Goal: Information Seeking & Learning: Check status

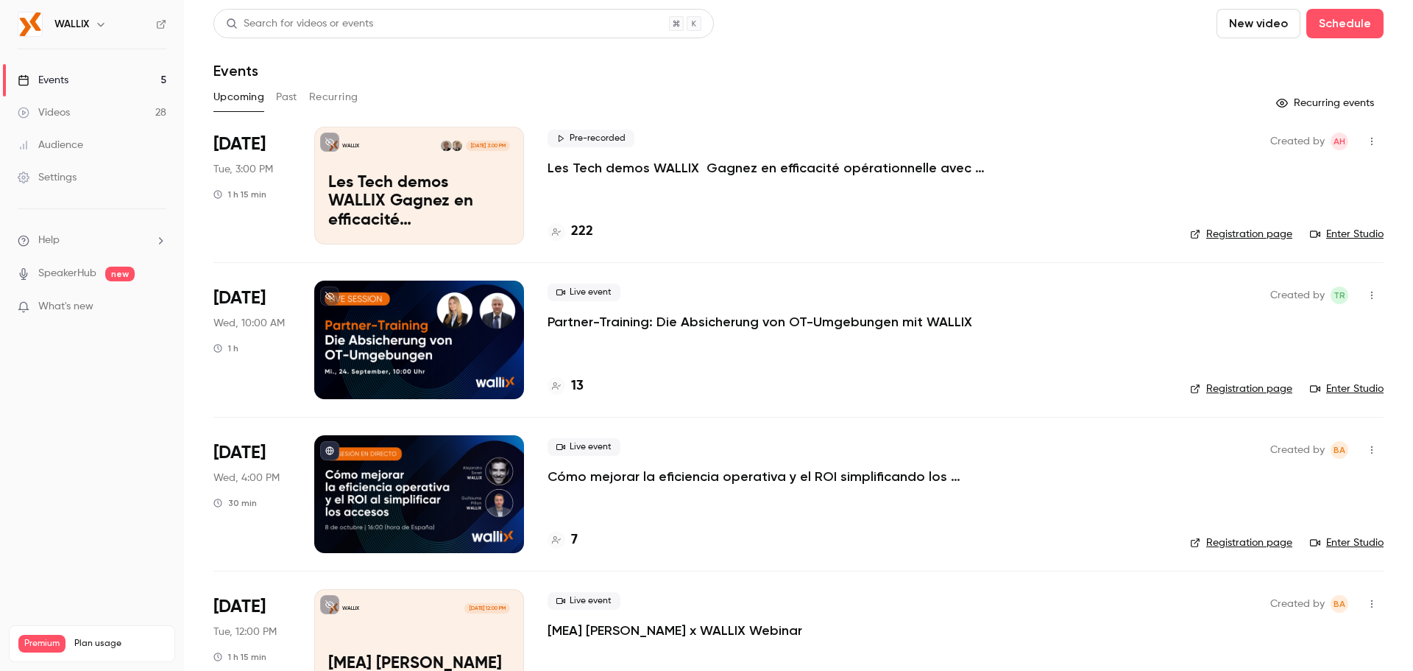
click at [277, 97] on button "Past" at bounding box center [286, 97] width 21 height 24
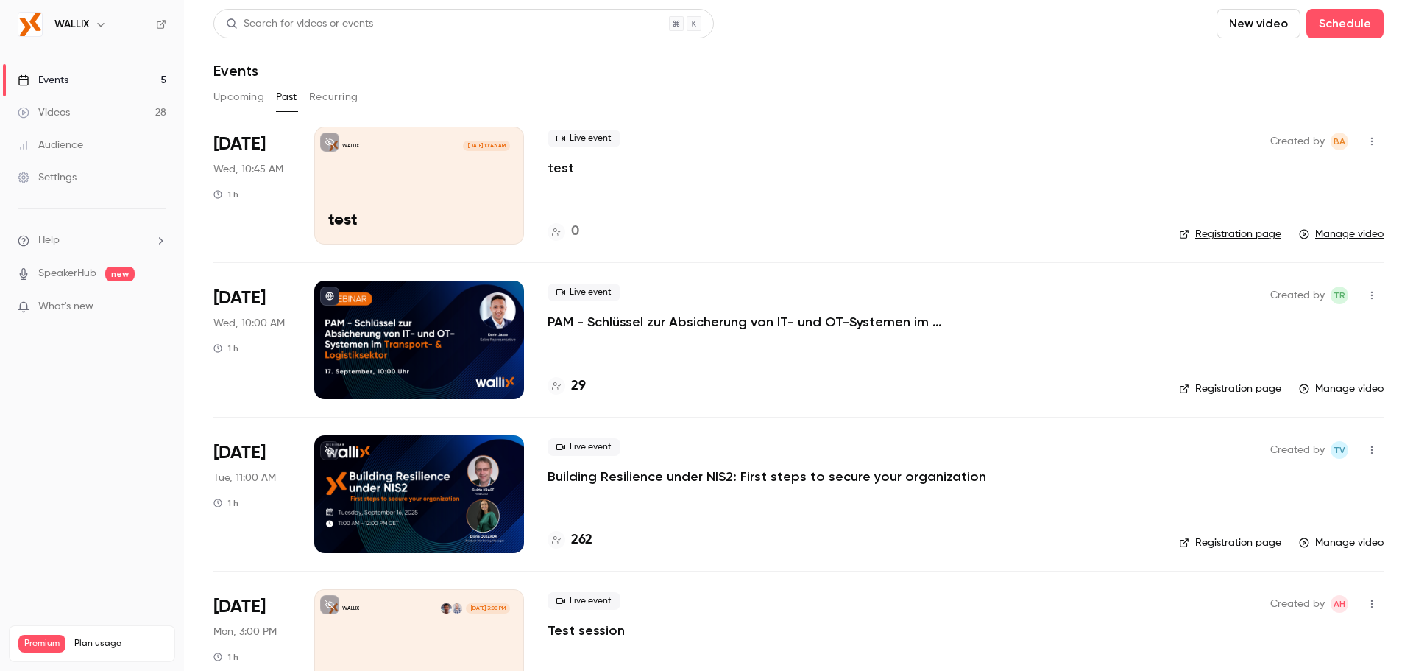
click at [377, 450] on div at bounding box center [419, 494] width 210 height 118
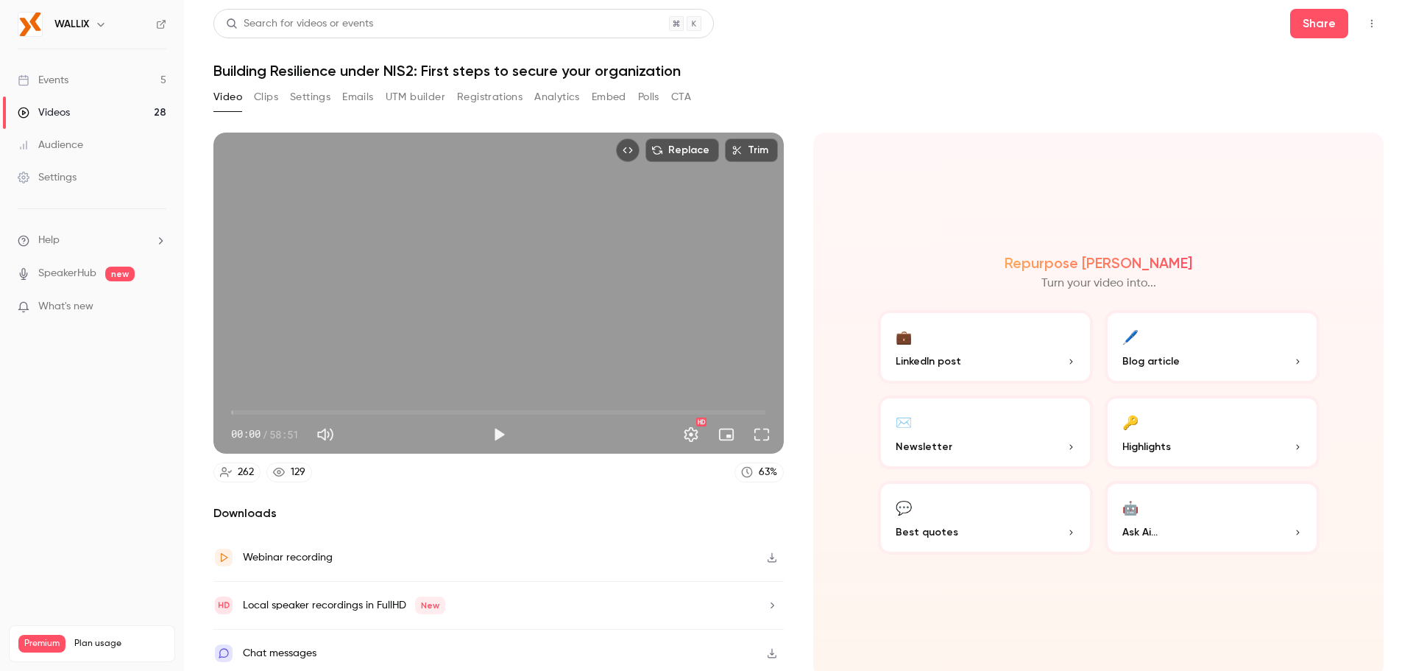
click at [499, 103] on button "Registrations" at bounding box center [490, 97] width 66 height 24
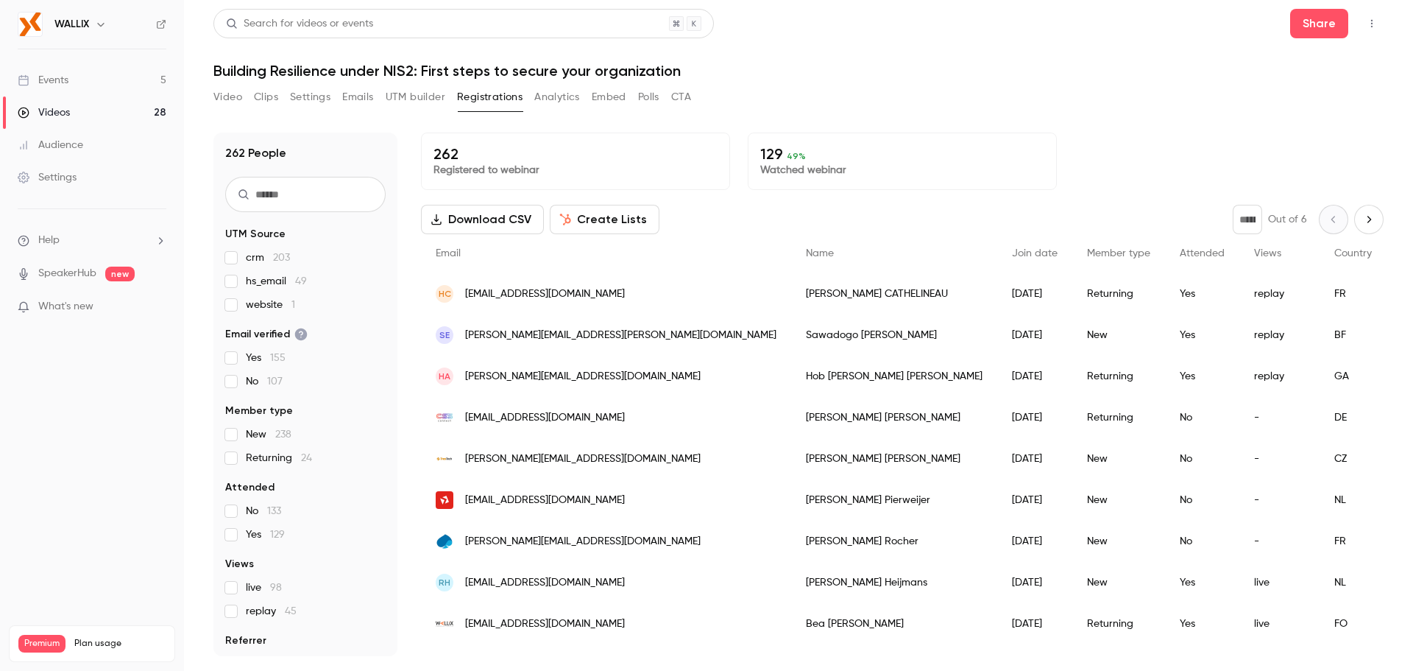
click at [1369, 26] on icon "Top Bar Actions" at bounding box center [1372, 23] width 12 height 10
click at [1119, 124] on div at bounding box center [706, 335] width 1413 height 671
click at [505, 215] on button "Download CSV" at bounding box center [482, 219] width 123 height 29
click at [563, 110] on div "Video Clips Settings Emails UTM builder Registrations Analytics Embed Polls CTA" at bounding box center [452, 99] width 478 height 29
click at [563, 106] on button "Analytics" at bounding box center [557, 97] width 46 height 24
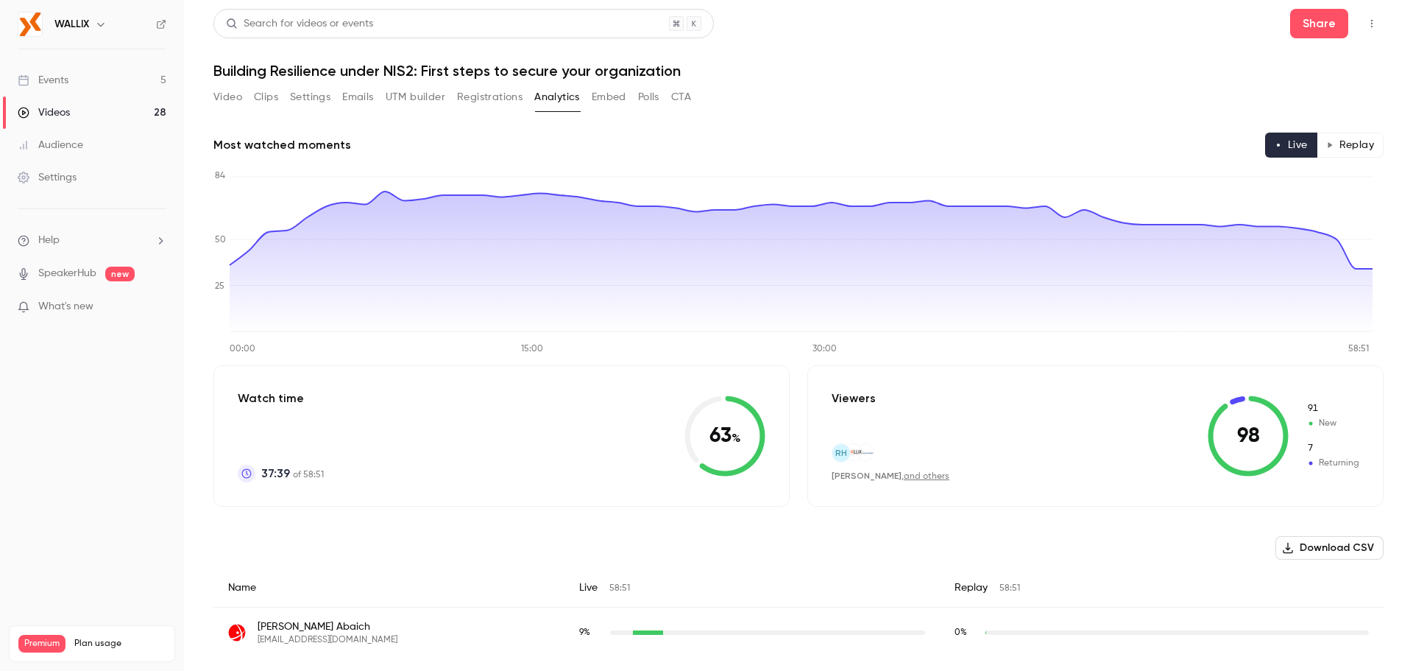
click at [1327, 151] on button "Replay" at bounding box center [1350, 144] width 67 height 25
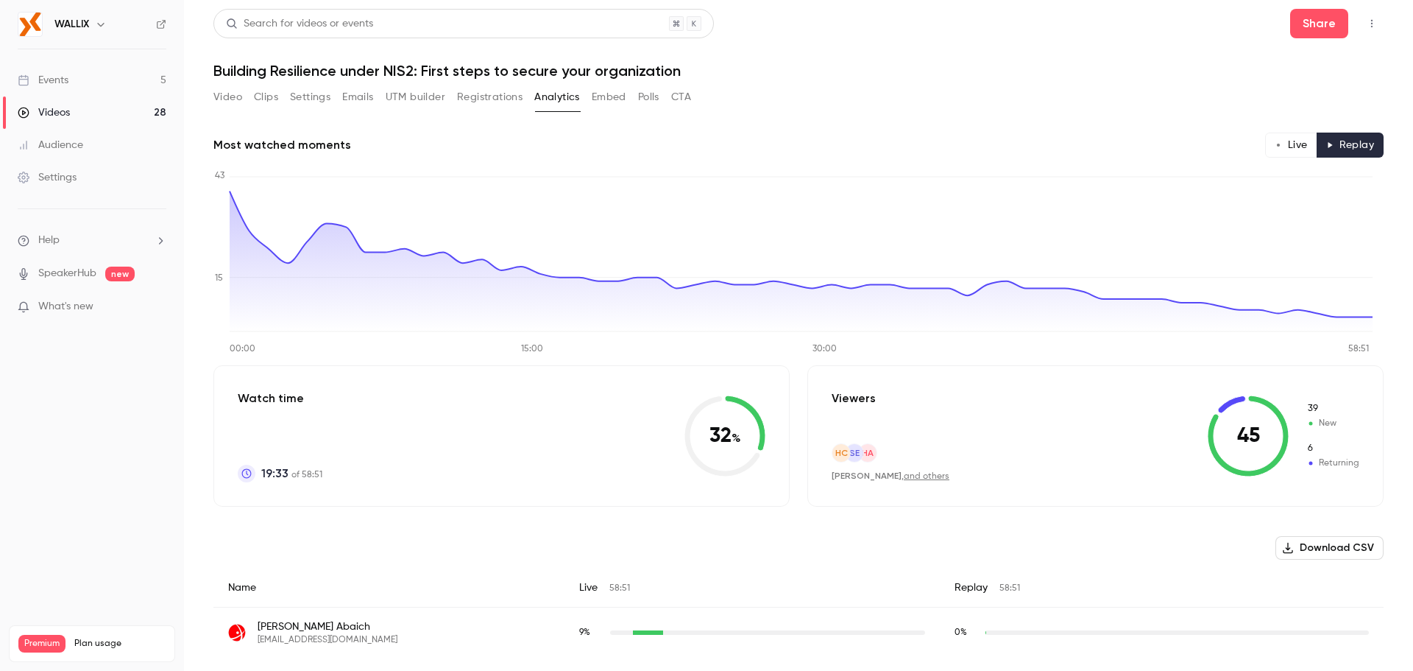
click at [1292, 150] on button "Live" at bounding box center [1291, 144] width 52 height 25
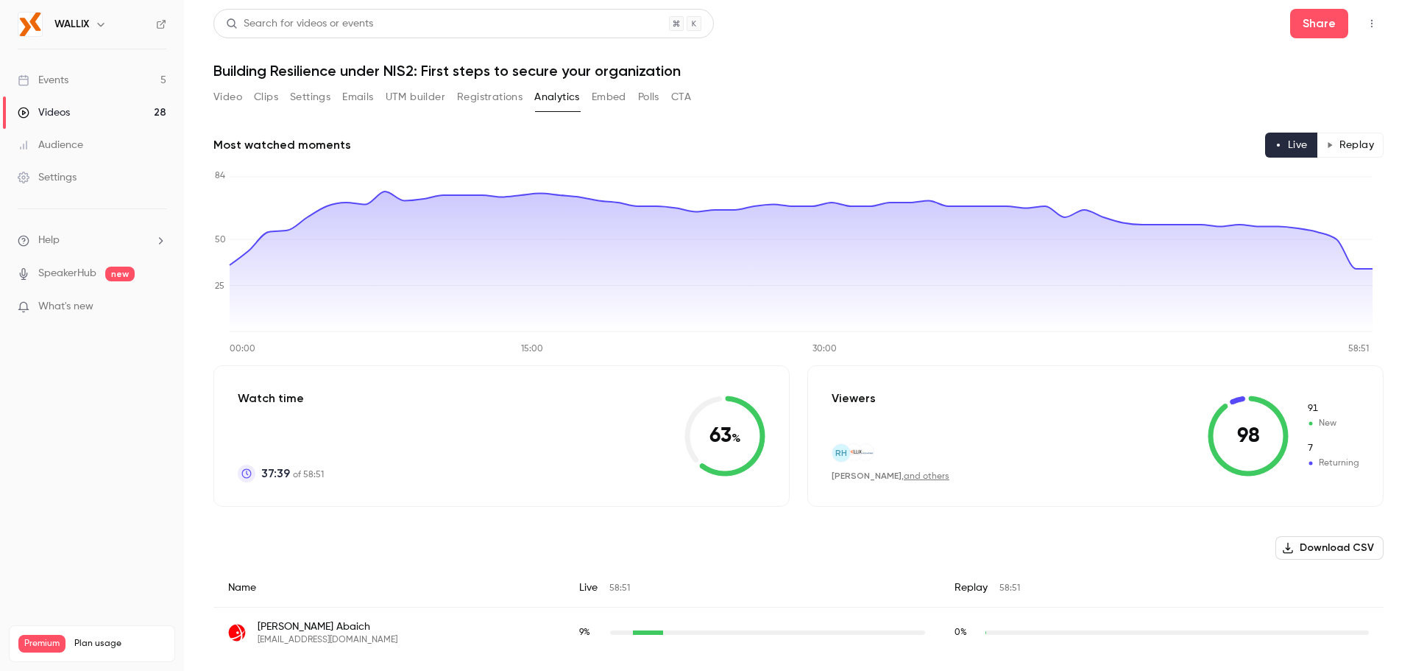
click at [1339, 153] on button "Replay" at bounding box center [1350, 144] width 67 height 25
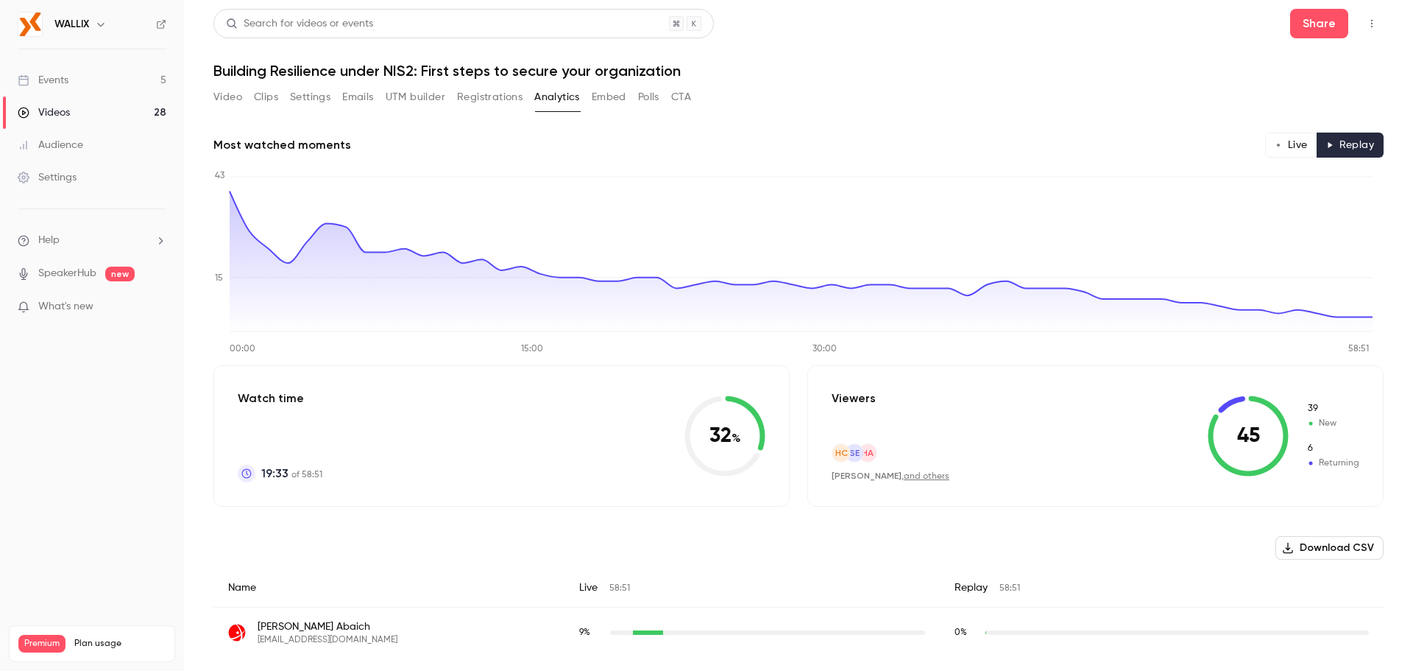
click at [1298, 152] on button "Live" at bounding box center [1291, 144] width 52 height 25
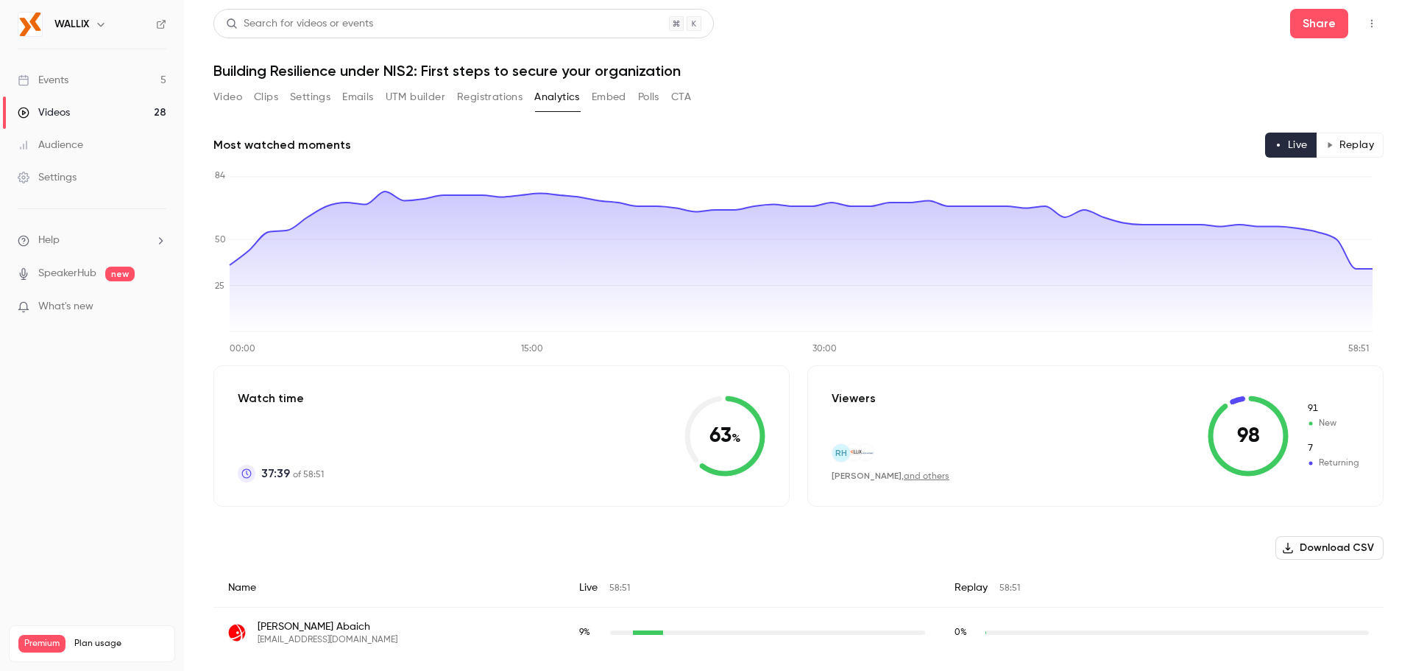
drag, startPoint x: 480, startPoint y: 103, endPoint x: 567, endPoint y: 102, distance: 86.9
click at [480, 103] on button "Registrations" at bounding box center [490, 97] width 66 height 24
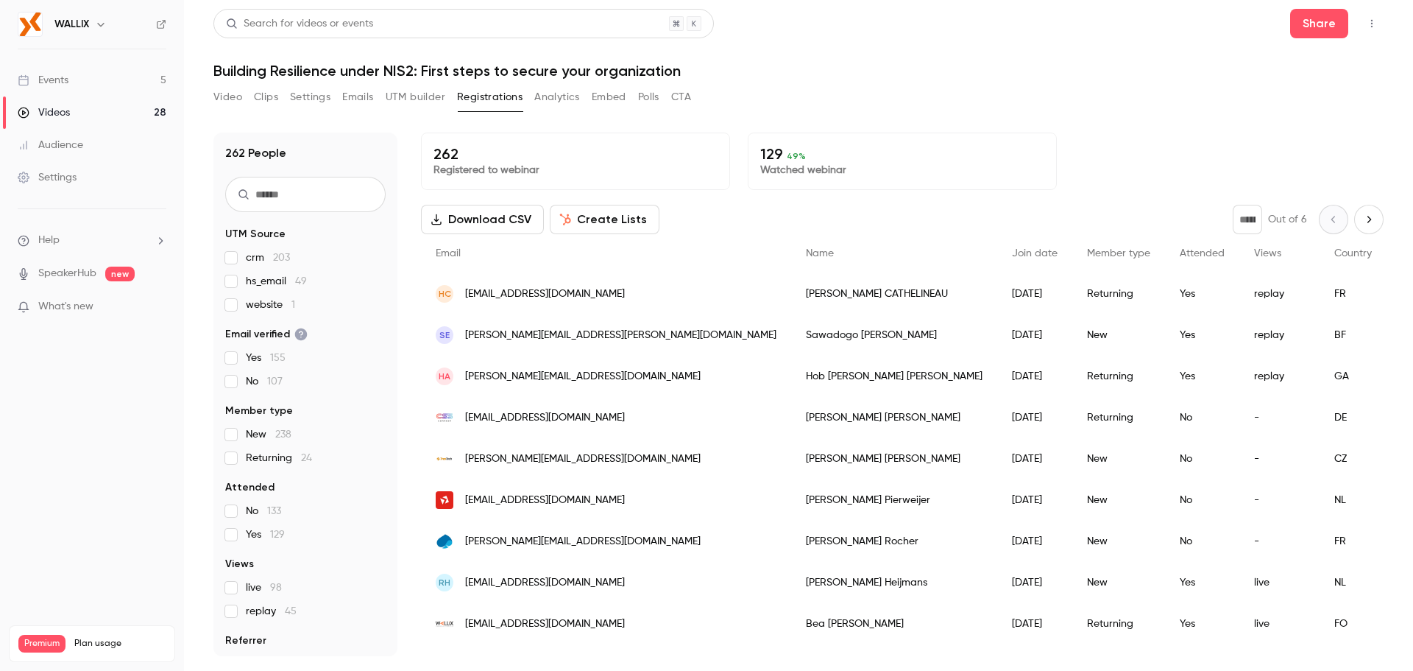
click at [552, 93] on button "Analytics" at bounding box center [557, 97] width 46 height 24
click at [79, 73] on link "Events 5" at bounding box center [92, 80] width 184 height 32
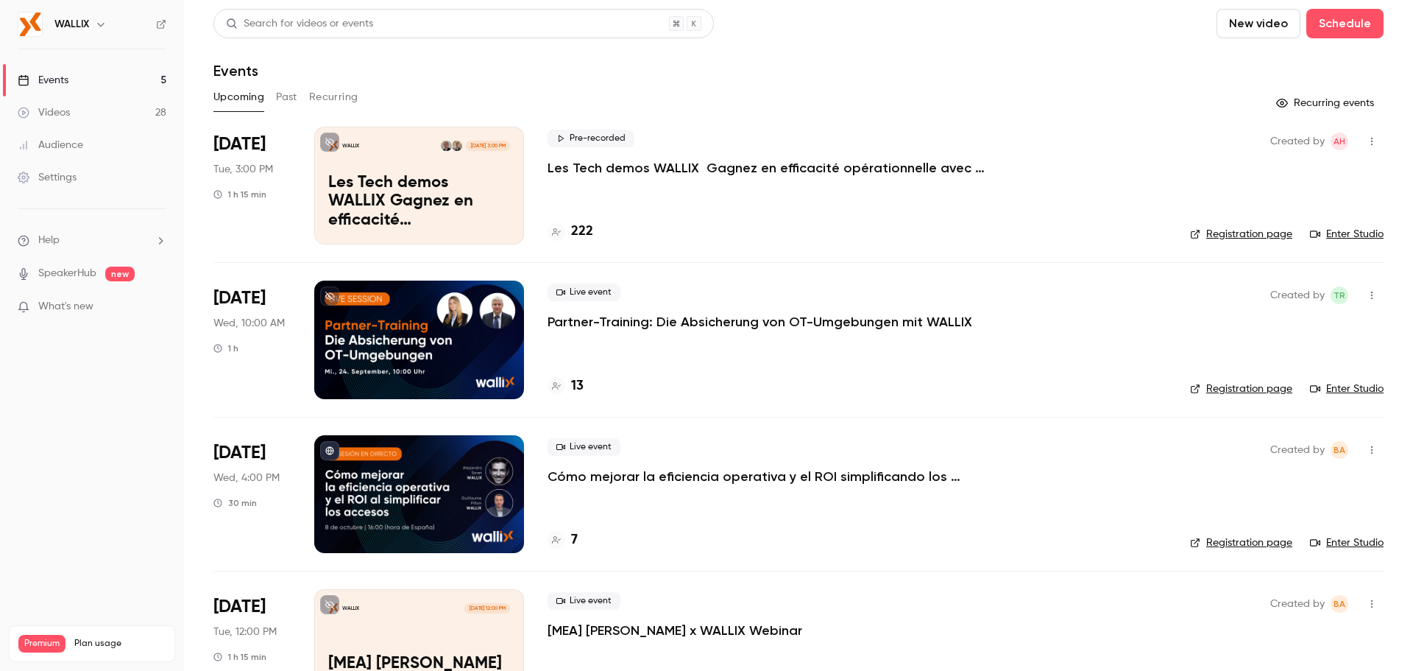
click at [303, 97] on div "Upcoming Past Recurring" at bounding box center [798, 97] width 1170 height 24
click at [296, 97] on button "Past" at bounding box center [286, 97] width 21 height 24
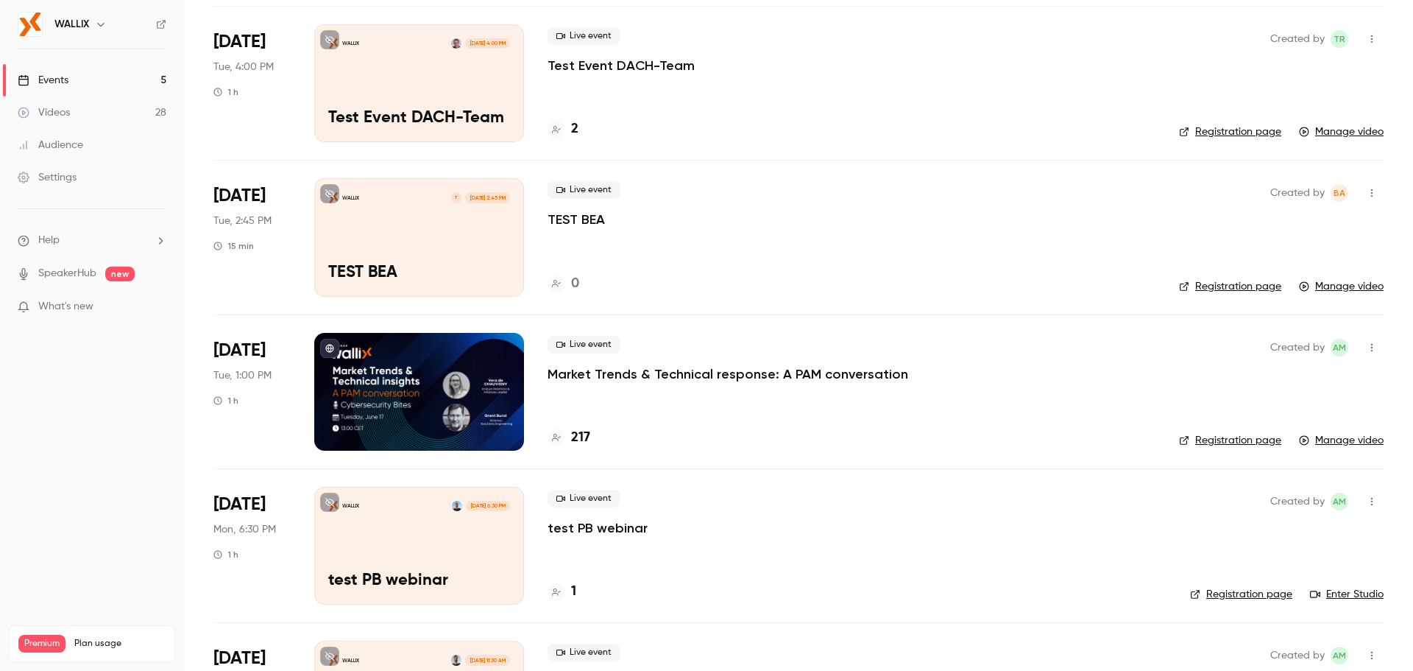
scroll to position [3030, 0]
click at [484, 376] on div at bounding box center [419, 391] width 210 height 118
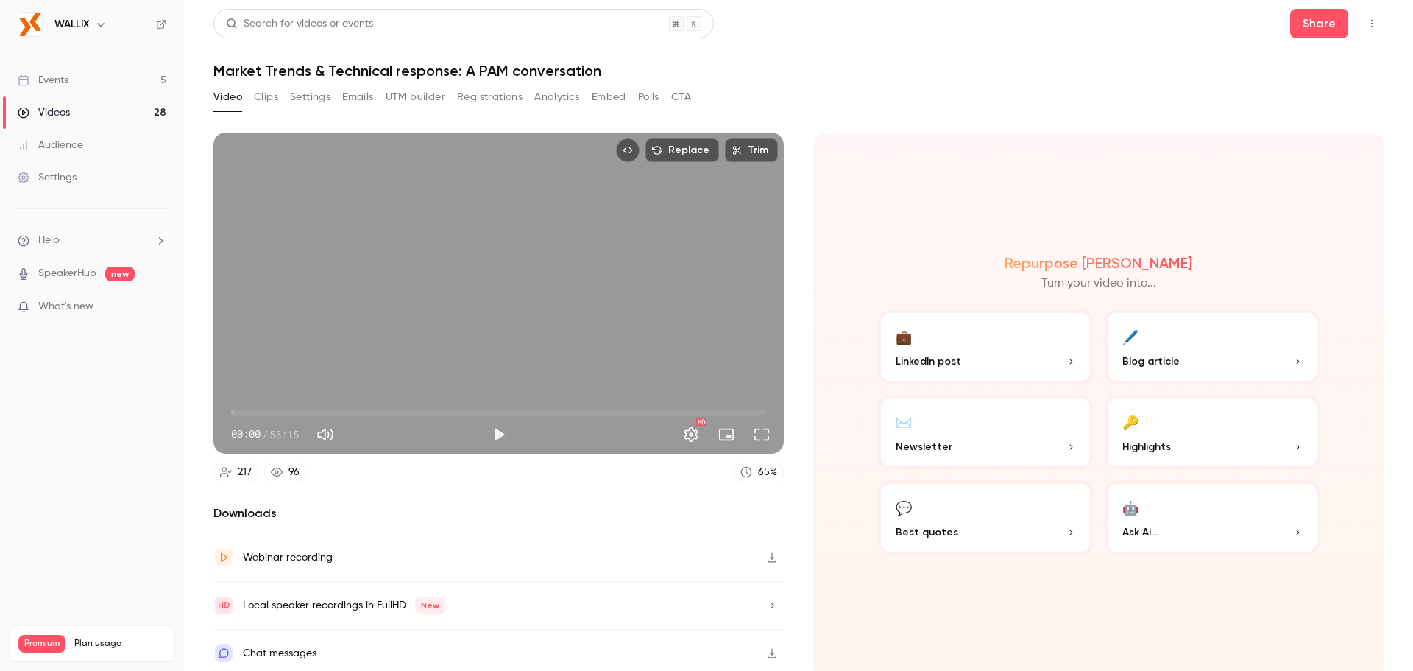
click at [494, 101] on button "Registrations" at bounding box center [490, 97] width 66 height 24
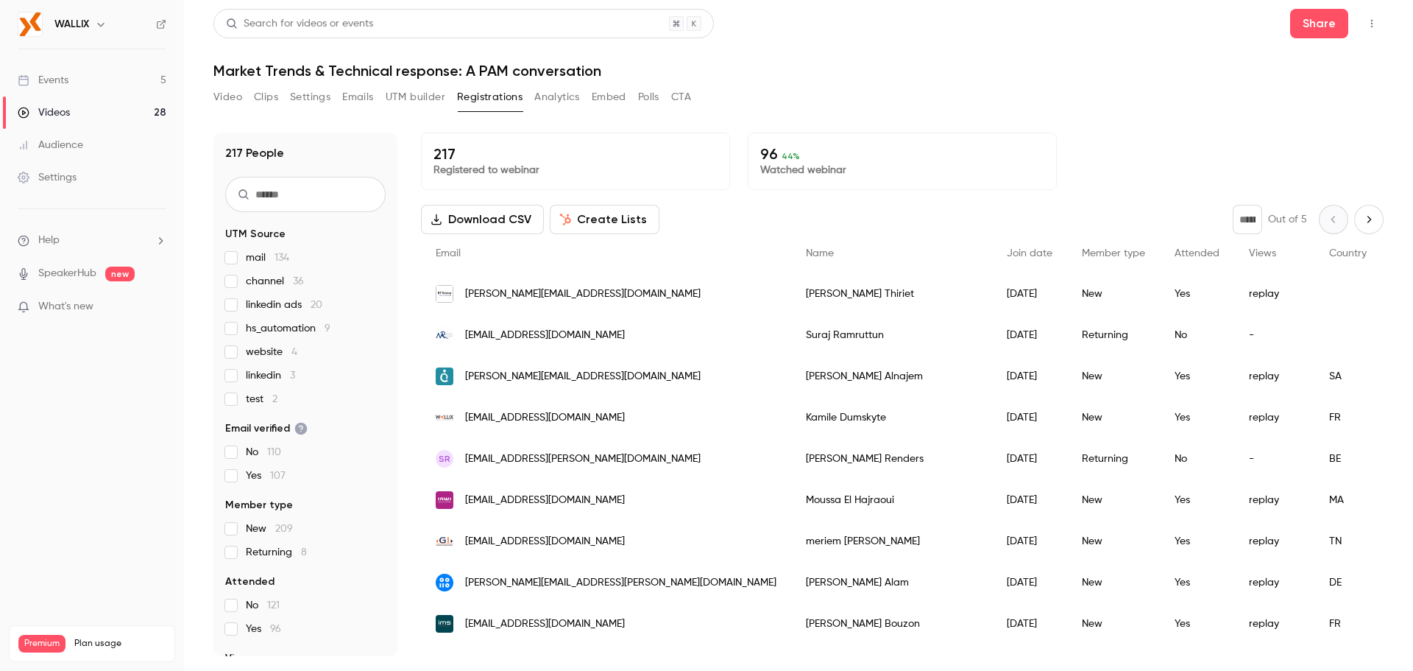
click at [588, 109] on div "Video Clips Settings Emails UTM builder Registrations Analytics Embed Polls CTA" at bounding box center [452, 99] width 478 height 29
click at [570, 100] on button "Analytics" at bounding box center [557, 97] width 46 height 24
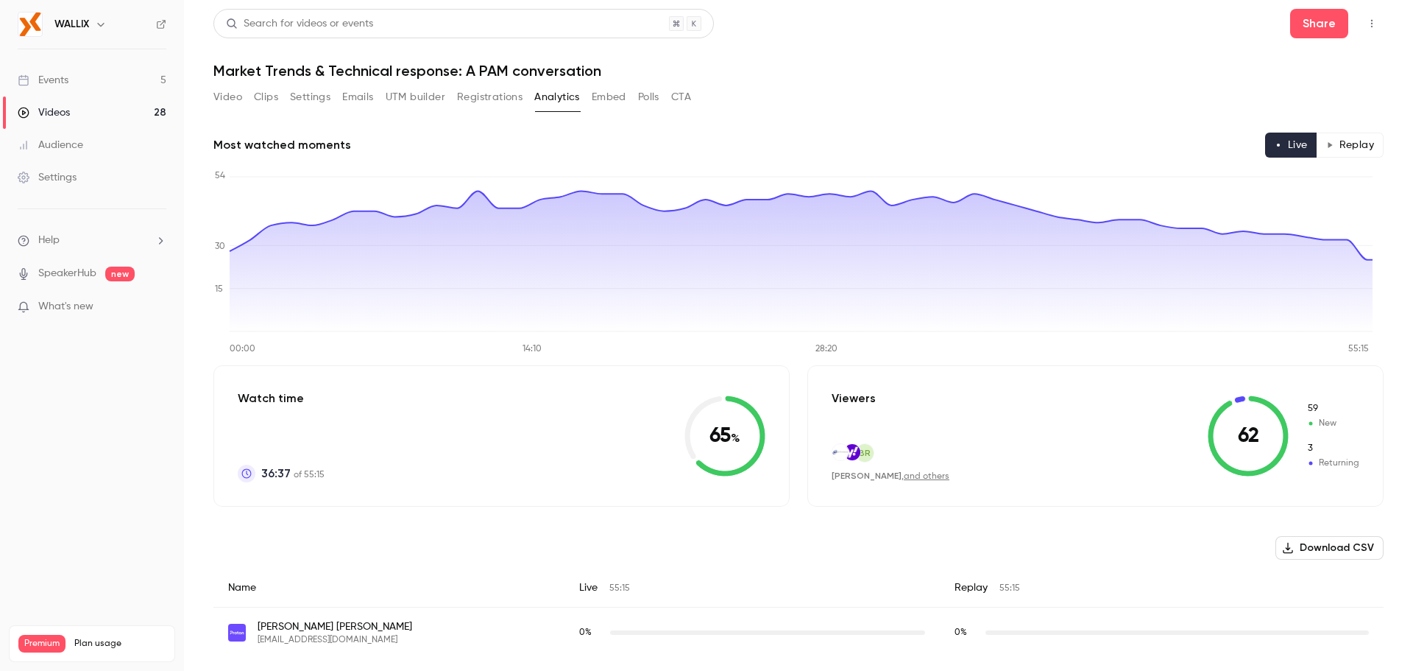
click at [501, 98] on button "Registrations" at bounding box center [490, 97] width 66 height 24
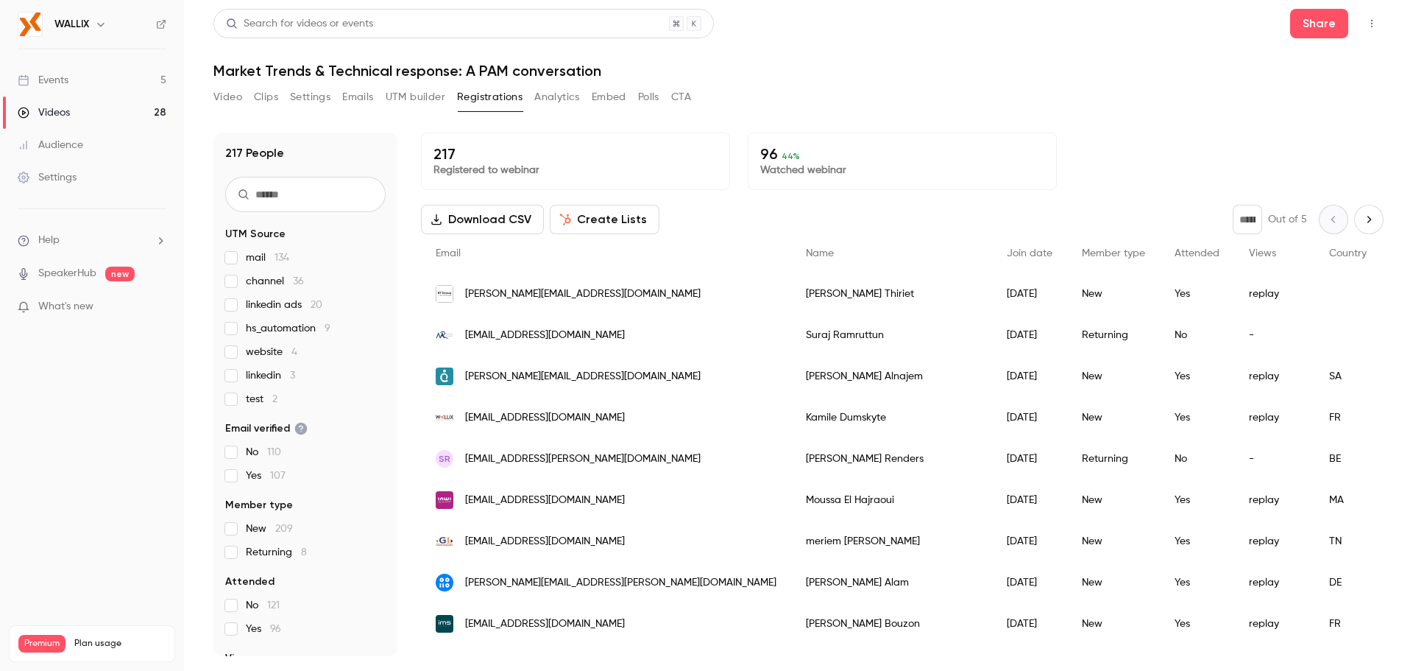
click at [570, 94] on button "Analytics" at bounding box center [557, 97] width 46 height 24
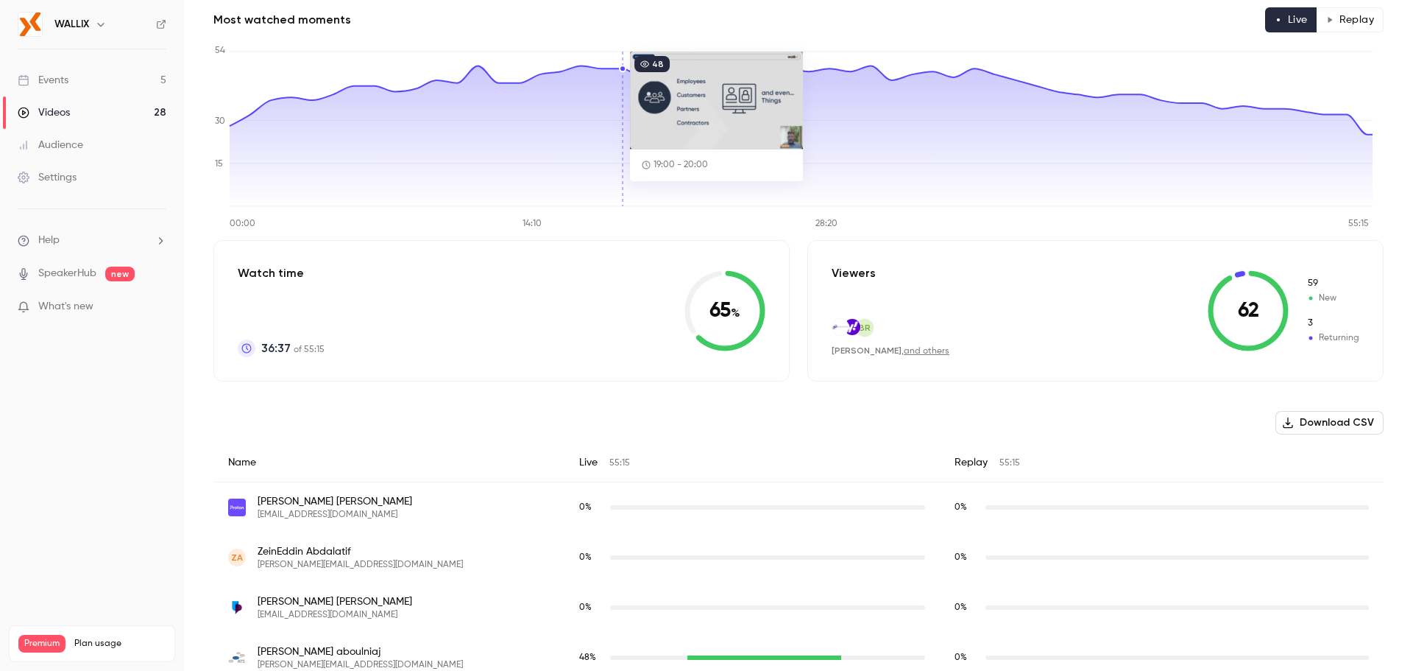
scroll to position [147, 0]
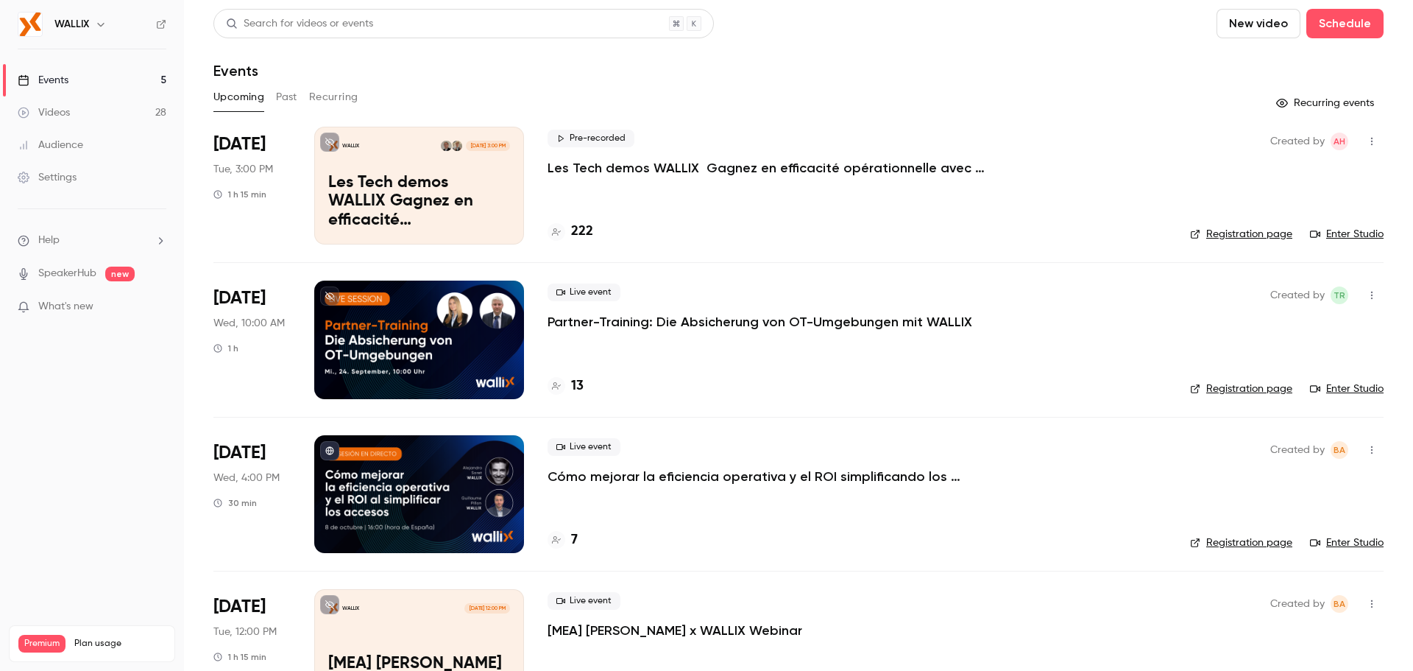
click at [283, 109] on div "Upcoming Past Recurring" at bounding box center [798, 99] width 1170 height 29
click at [282, 103] on button "Past" at bounding box center [286, 97] width 21 height 24
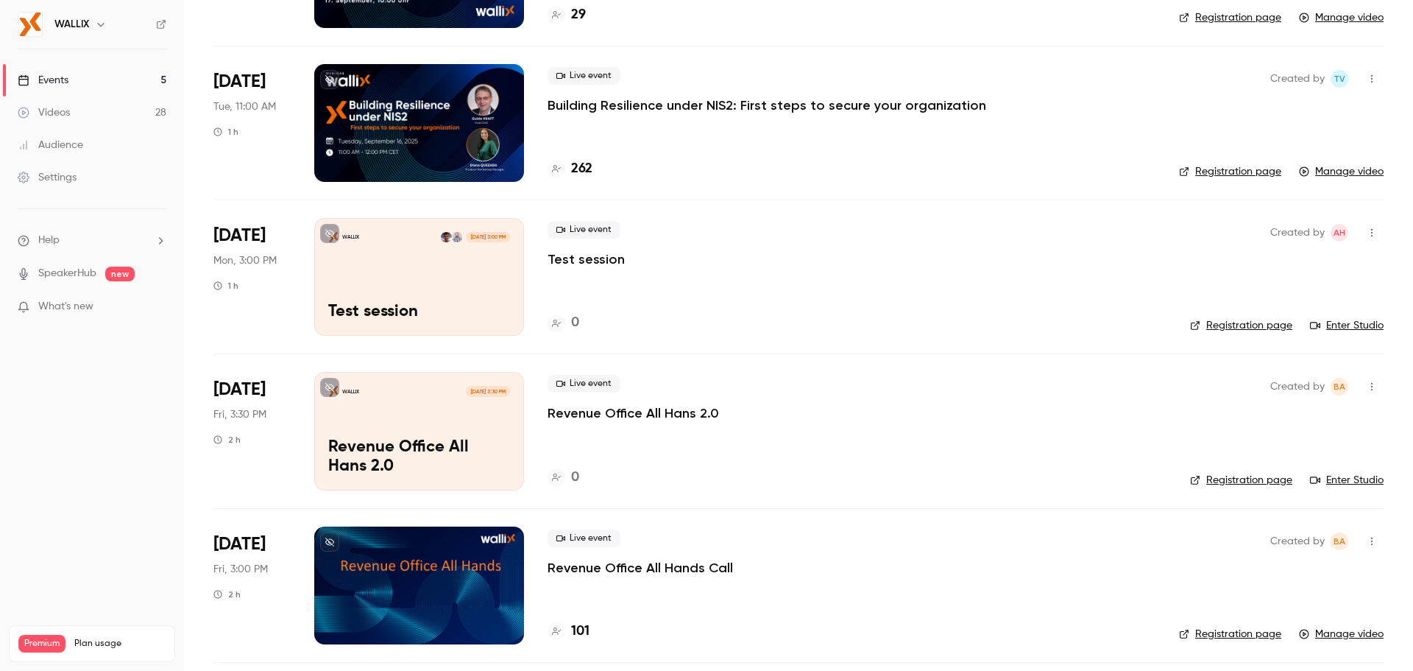
scroll to position [368, 0]
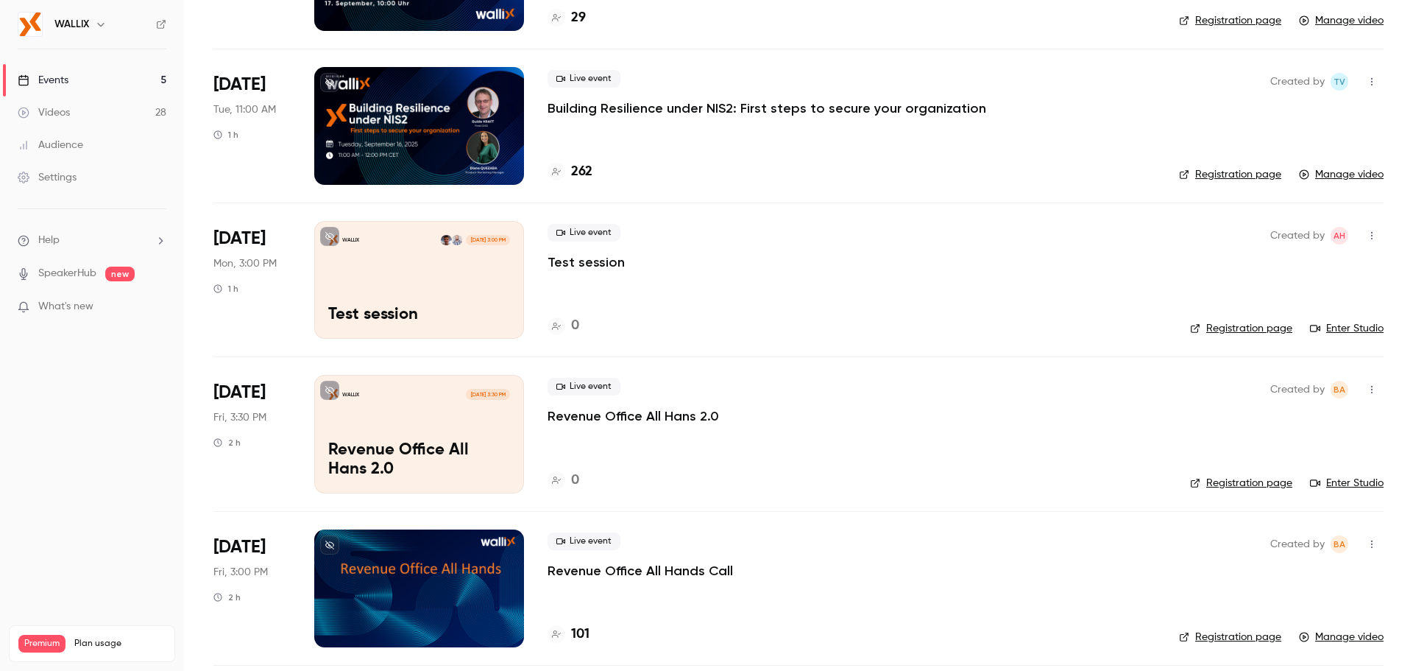
click at [432, 154] on div at bounding box center [419, 126] width 210 height 118
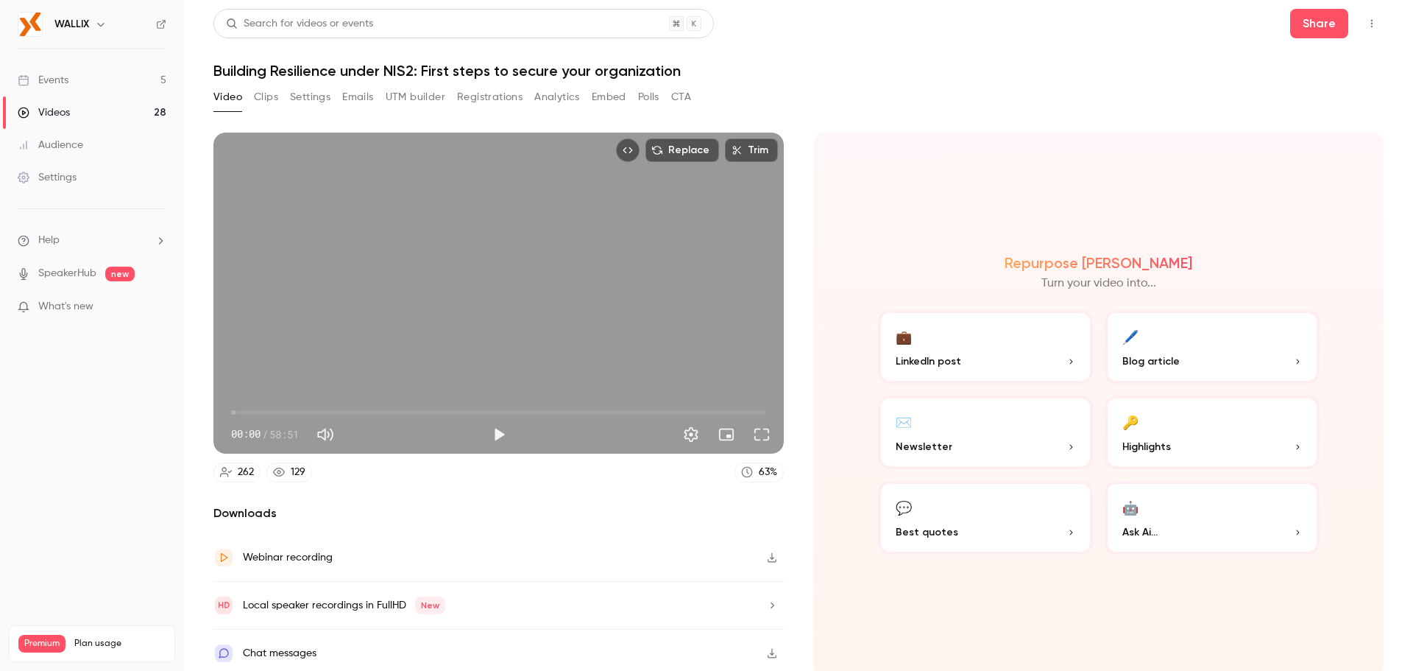
click at [556, 94] on button "Analytics" at bounding box center [557, 97] width 46 height 24
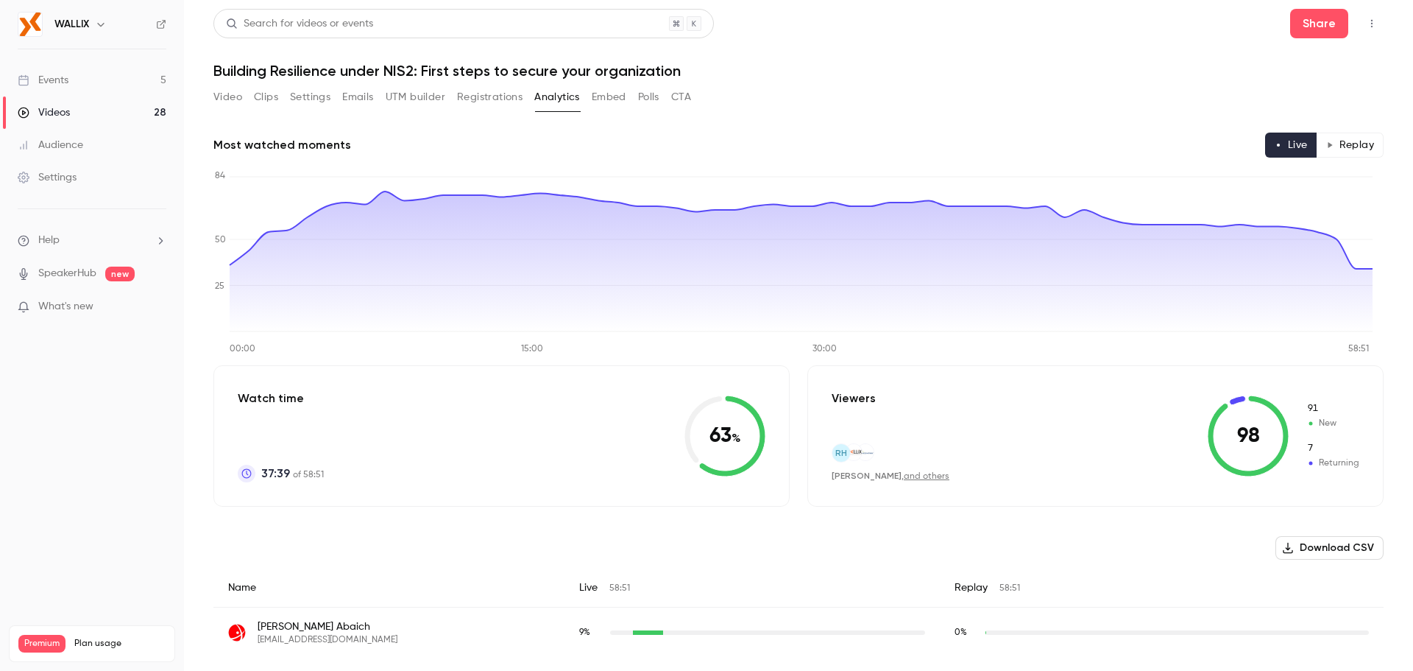
click at [498, 103] on button "Registrations" at bounding box center [490, 97] width 66 height 24
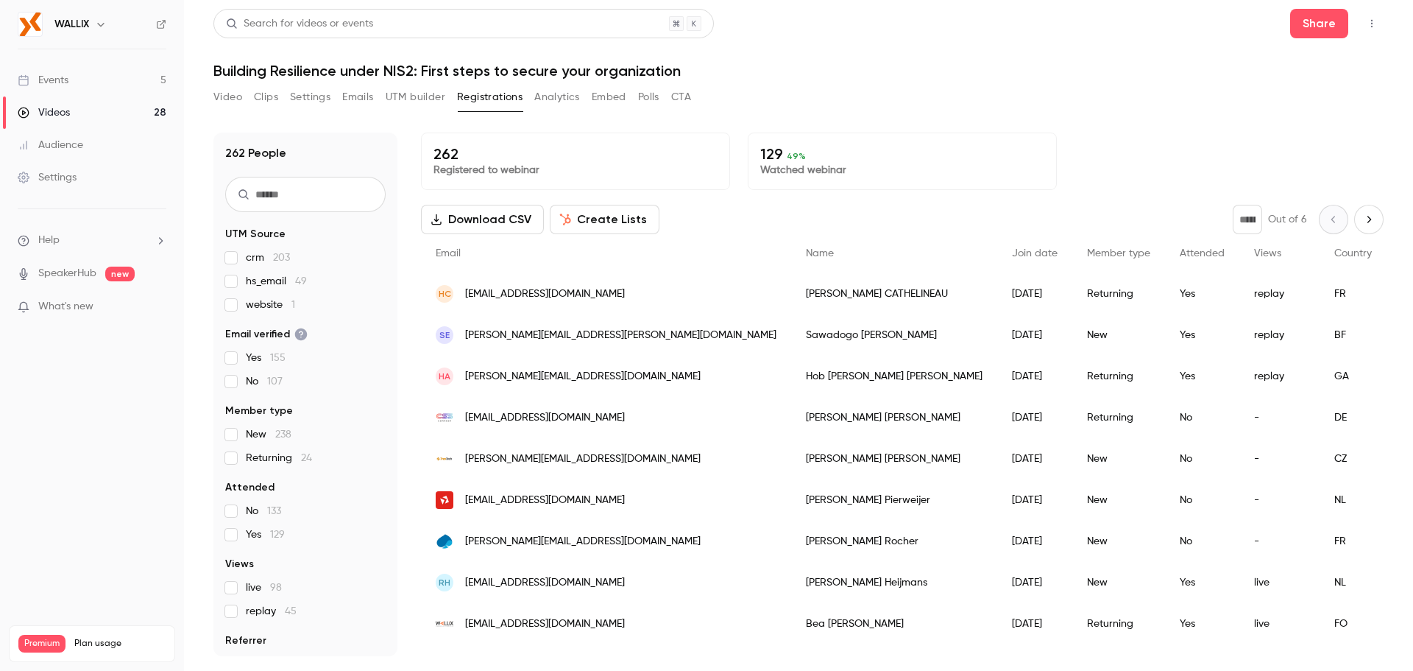
click at [578, 93] on button "Analytics" at bounding box center [557, 97] width 46 height 24
